Goal: Task Accomplishment & Management: Use online tool/utility

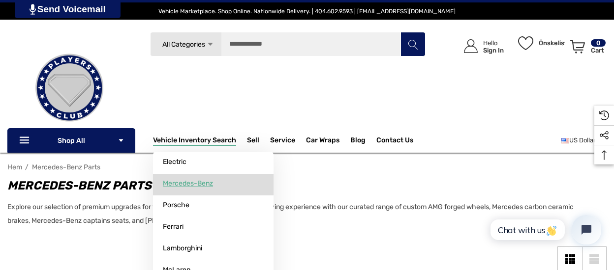
click at [205, 180] on span "Mercedes-Benz" at bounding box center [188, 183] width 50 height 9
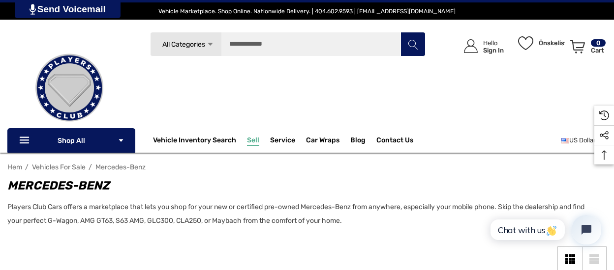
click at [253, 142] on span "Sell" at bounding box center [253, 141] width 12 height 11
